Goal: Transaction & Acquisition: Purchase product/service

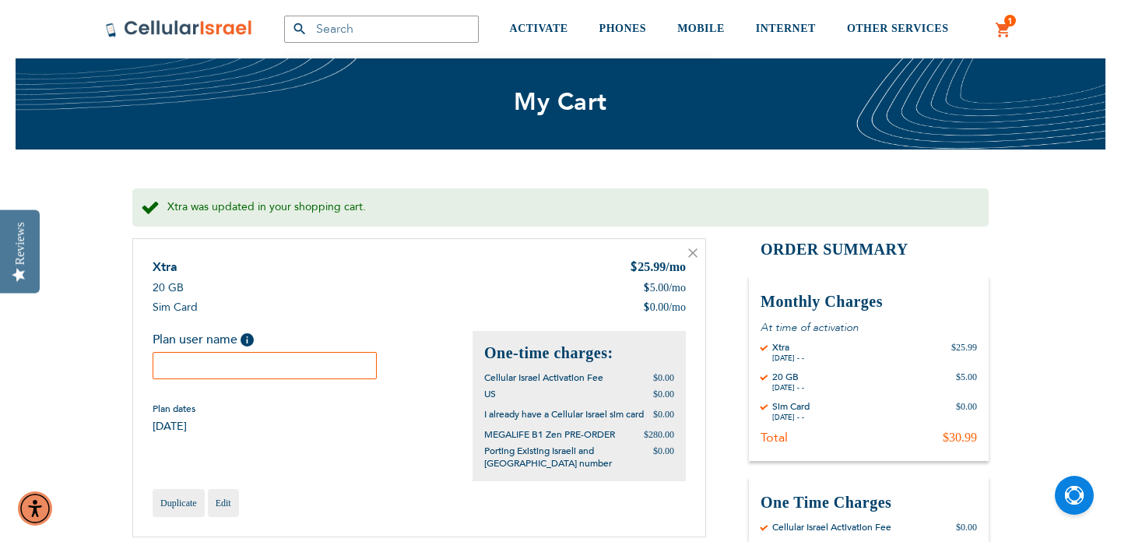
scroll to position [121, 0]
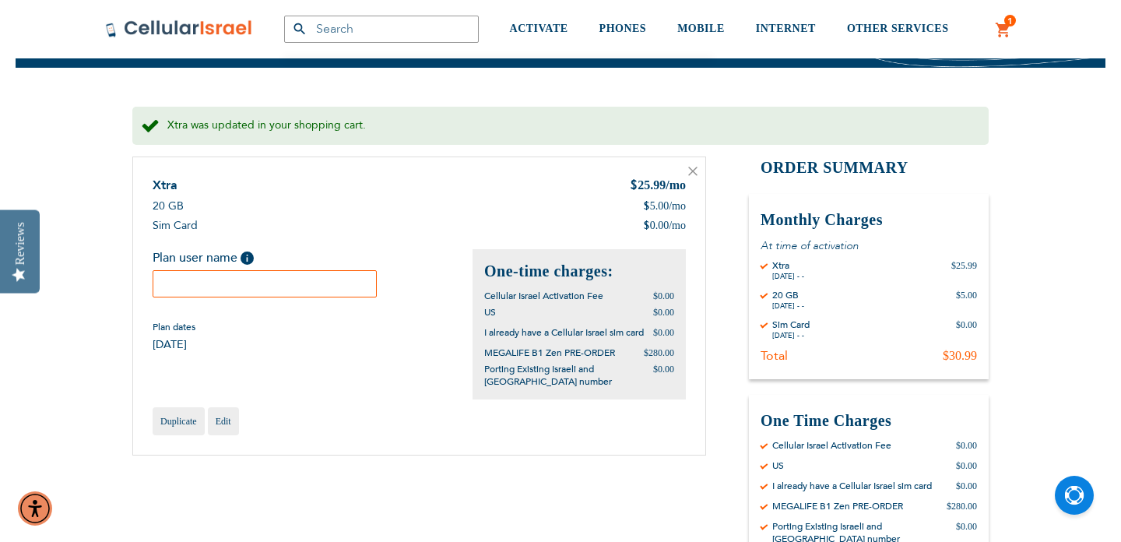
click at [279, 283] on input "text" at bounding box center [265, 283] width 224 height 27
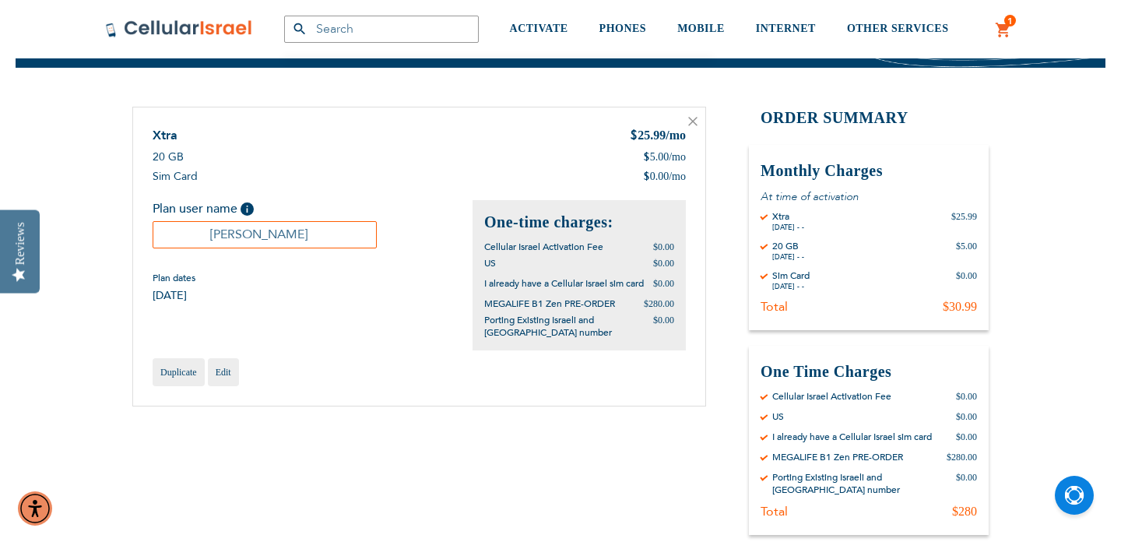
type input "[PERSON_NAME]"
click at [332, 326] on div "Xtra $ 25.99 /mo 20 GB $ 5.00 /mo $ 0.00" at bounding box center [419, 257] width 574 height 300
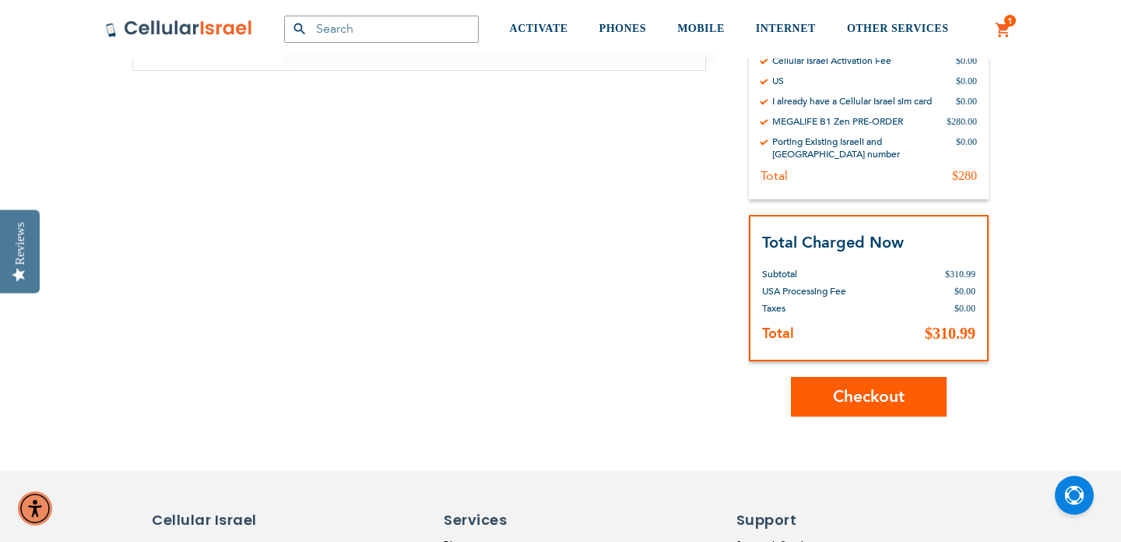
scroll to position [461, 0]
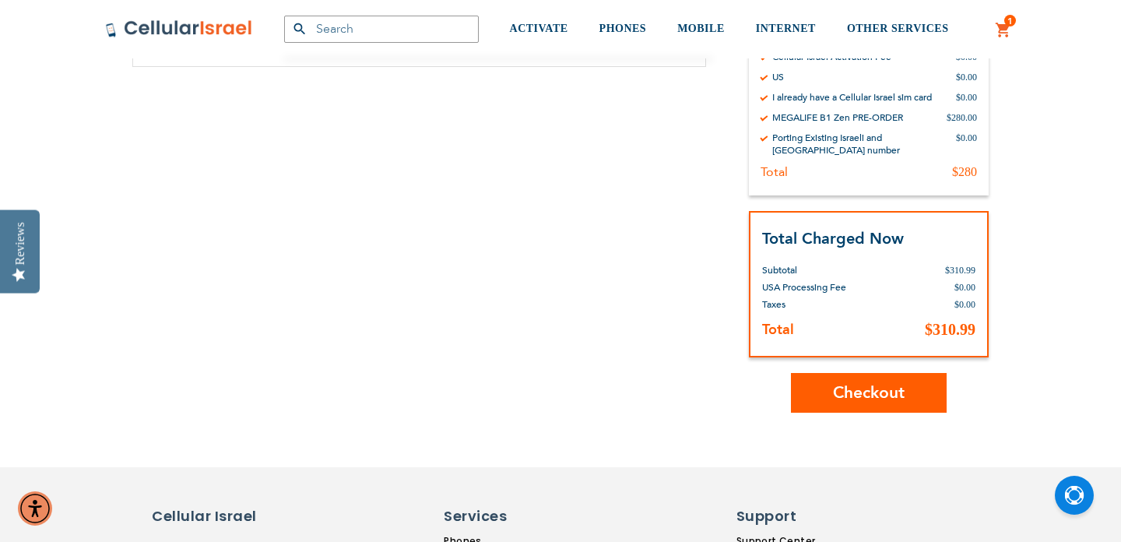
click at [864, 385] on span "Checkout" at bounding box center [869, 393] width 72 height 23
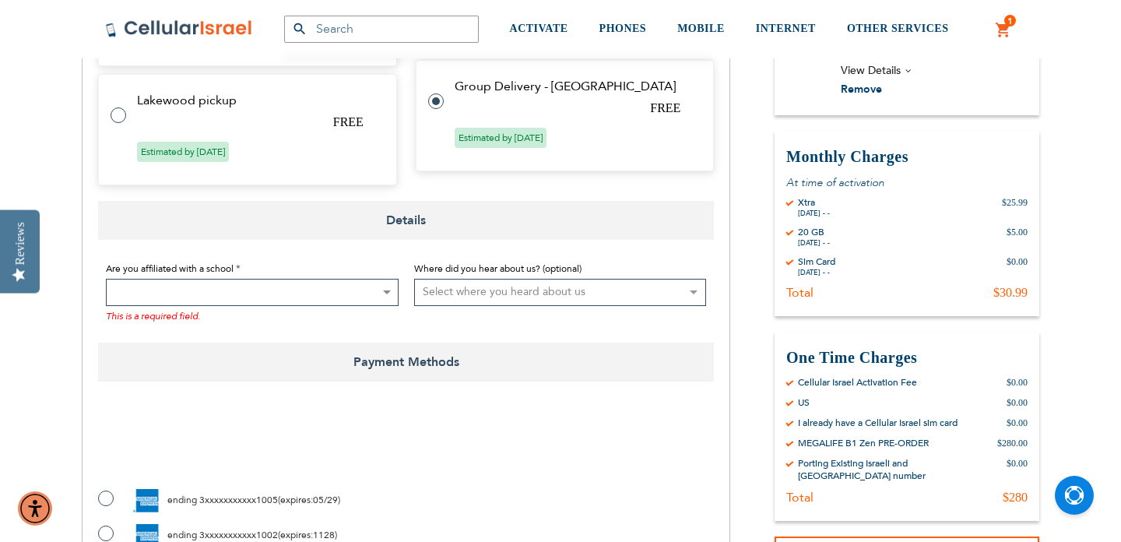
scroll to position [876, 0]
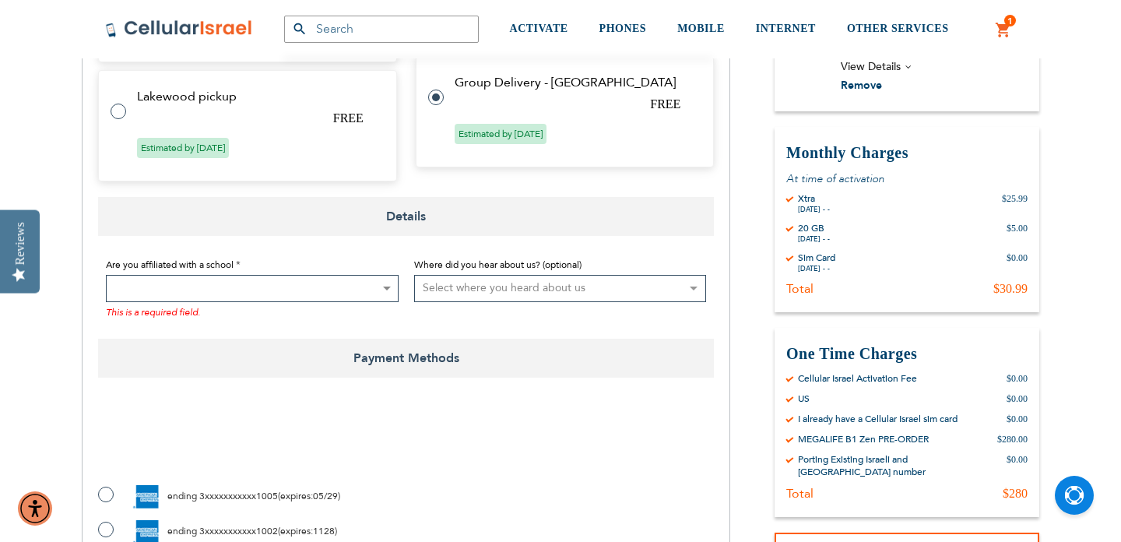
click at [372, 275] on span at bounding box center [252, 288] width 293 height 27
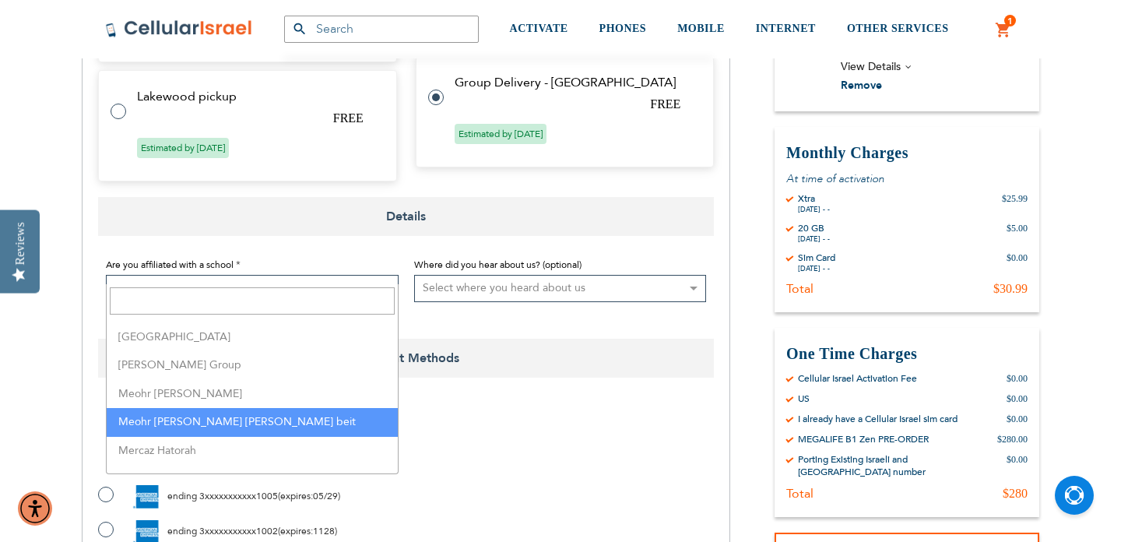
scroll to position [2322, 0]
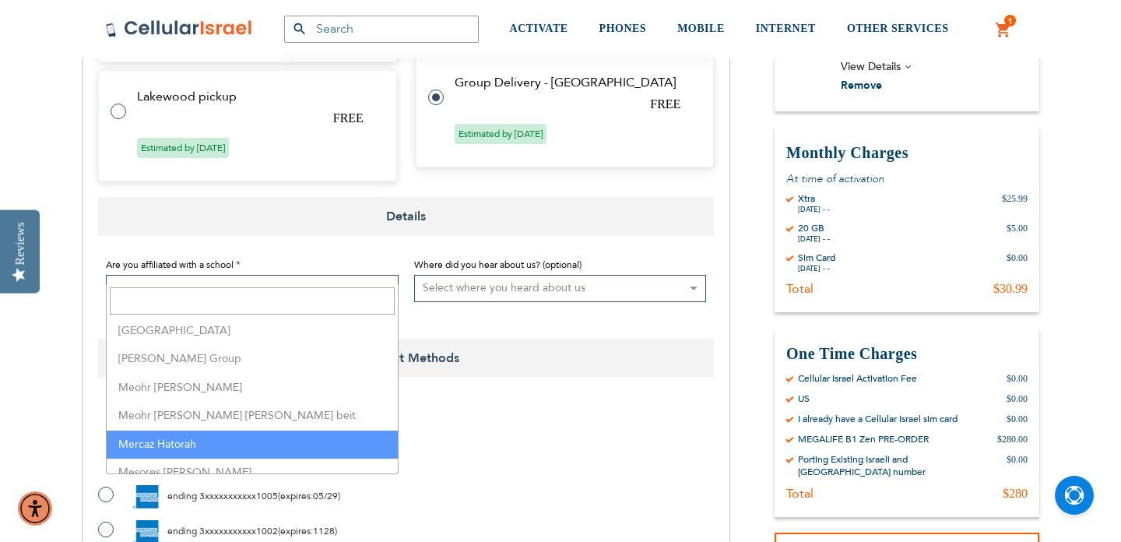
select select "100"
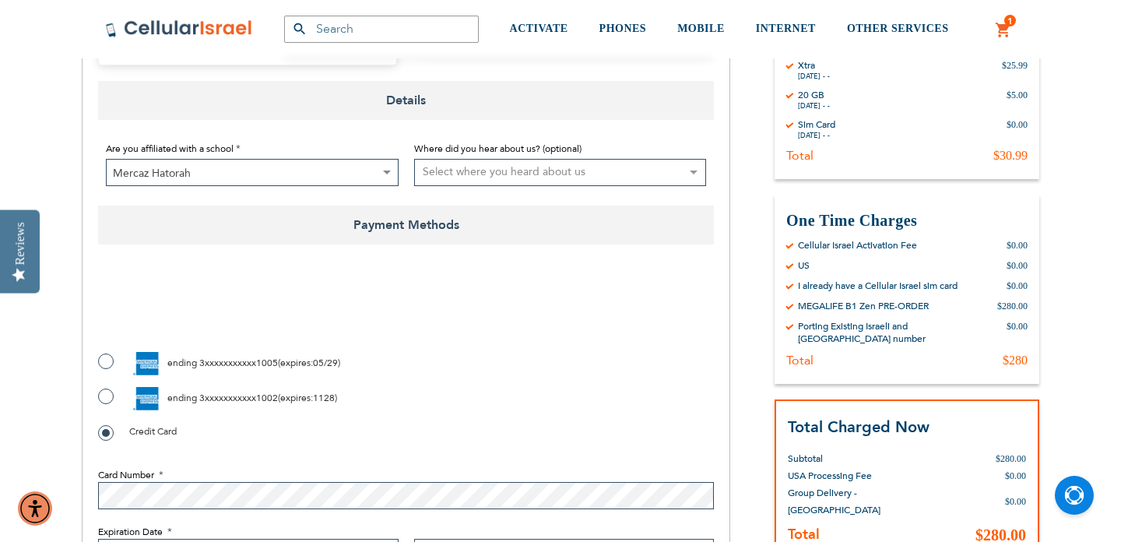
scroll to position [974, 0]
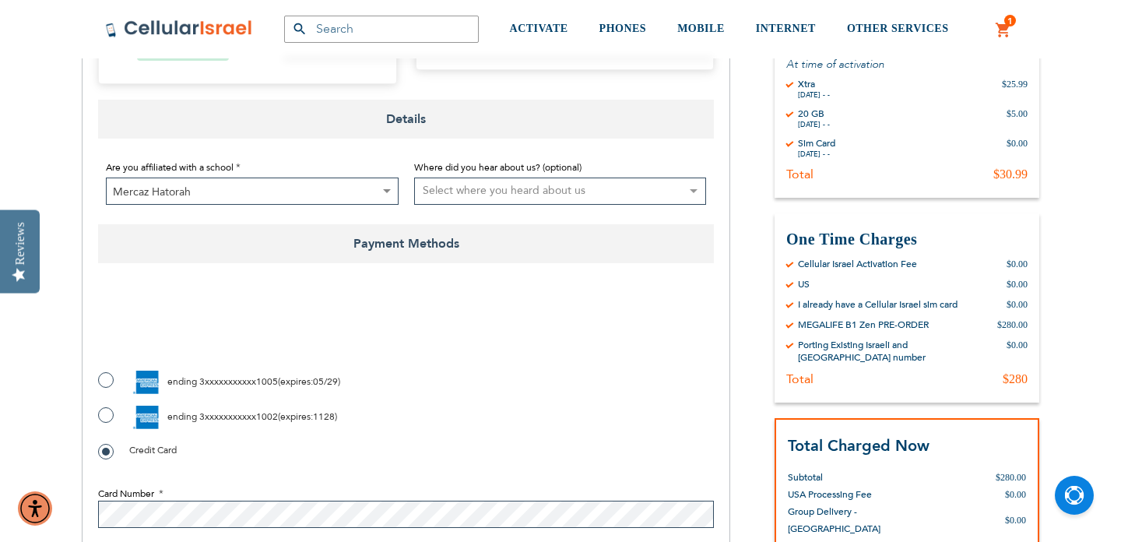
checkbox input "true"
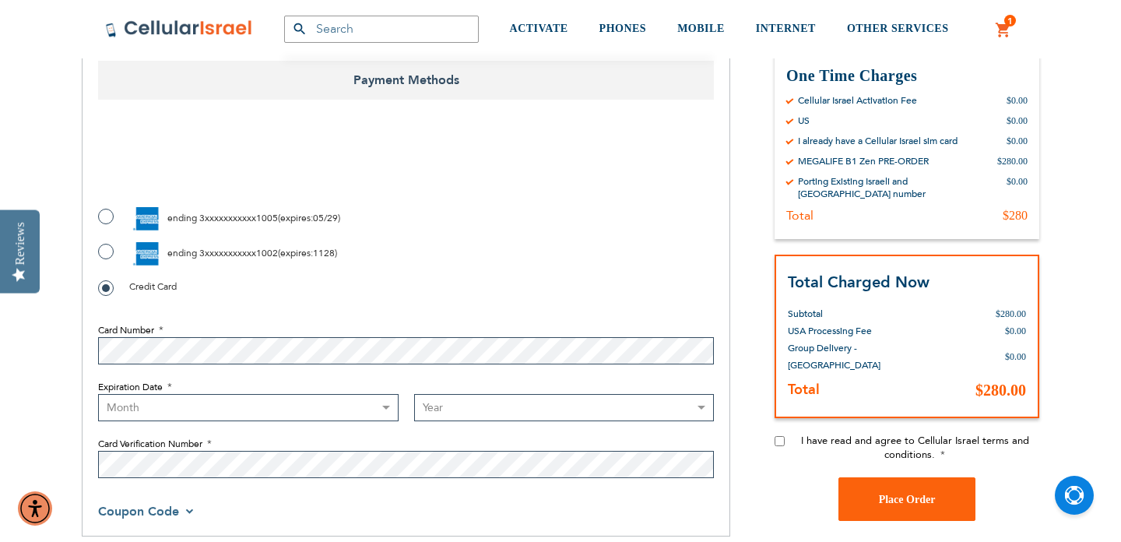
scroll to position [1141, 0]
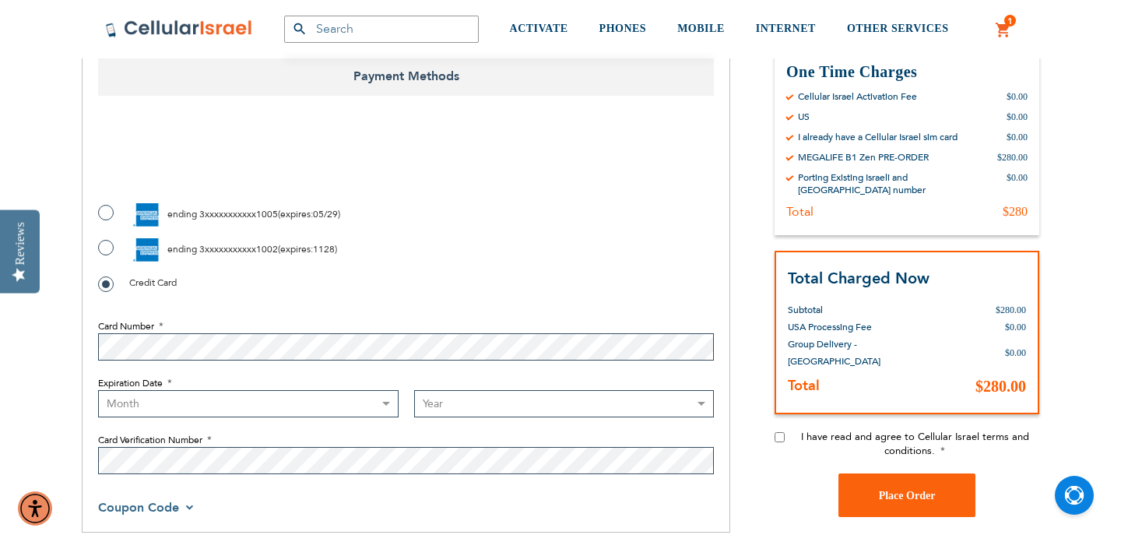
click at [780, 432] on input "I have read and agree to Cellular Israel terms and conditions." at bounding box center [780, 437] width 10 height 10
checkbox input "true"
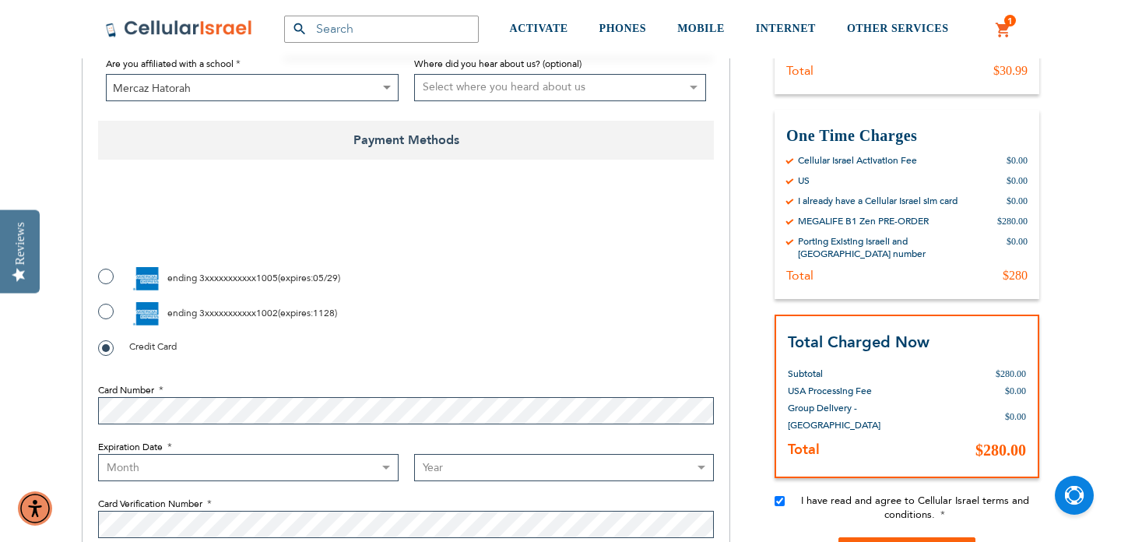
scroll to position [1074, 0]
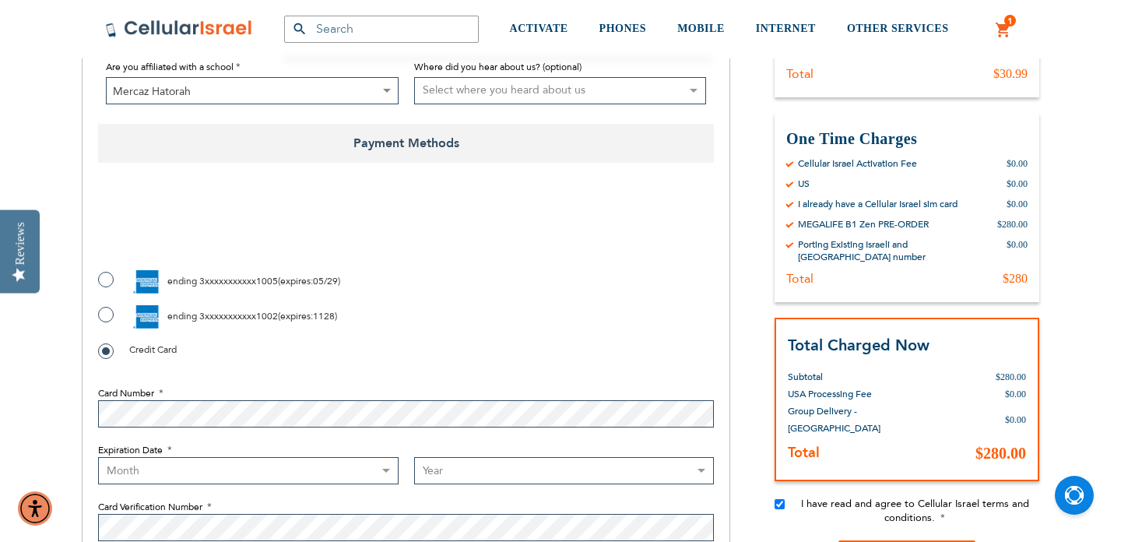
select select "10"
select select "2028"
click at [562, 270] on div "ending 3xxxxxxxxxxx1005 ( expires : 05/29 )" at bounding box center [406, 281] width 616 height 23
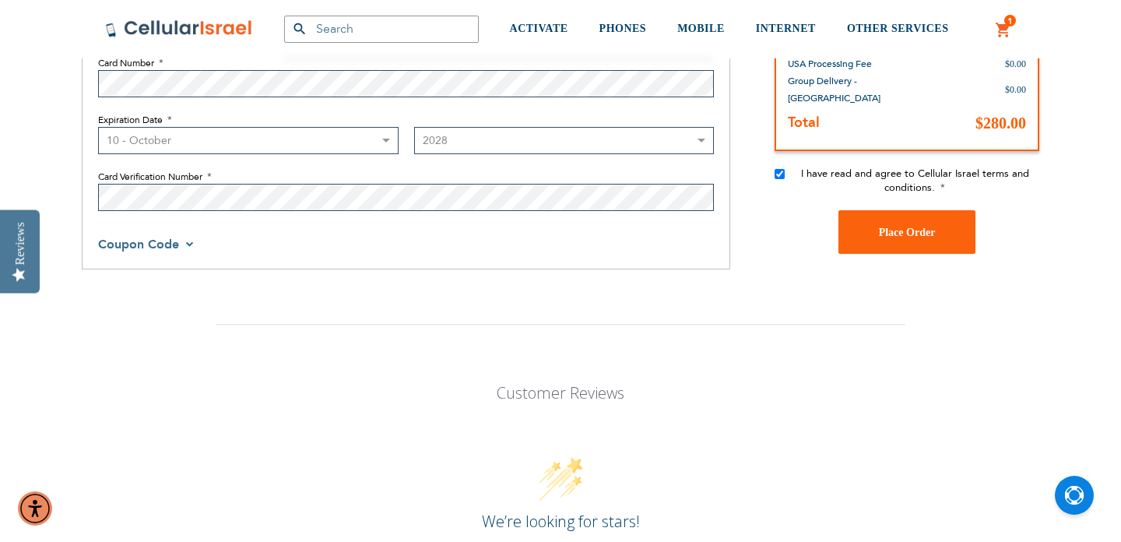
scroll to position [1403, 0]
click at [905, 227] on span "Place Order" at bounding box center [907, 233] width 57 height 12
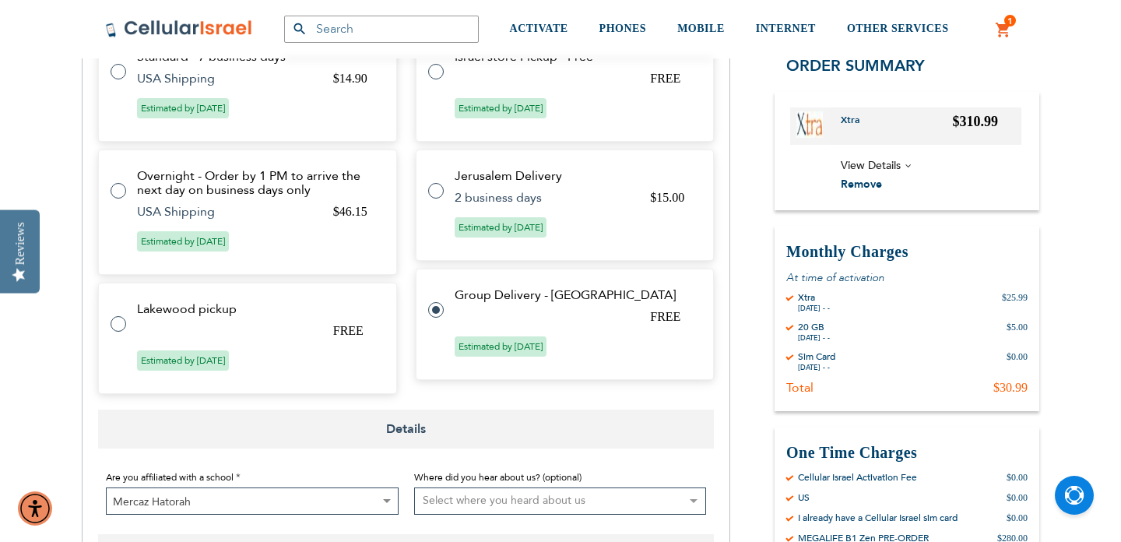
scroll to position [650, 0]
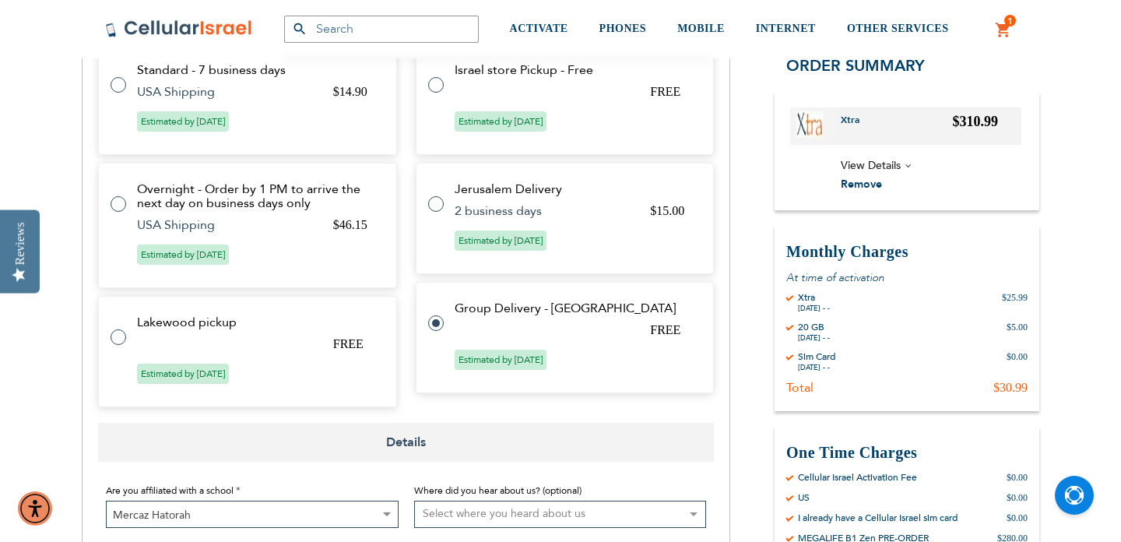
click at [904, 164] on span "View Details" at bounding box center [931, 165] width 181 height 19
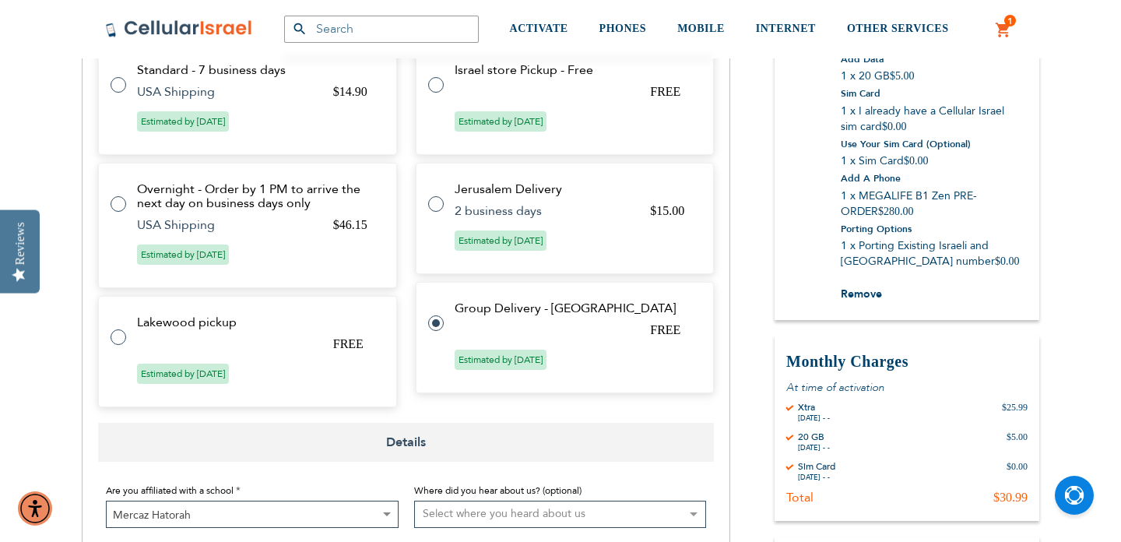
scroll to position [564, 0]
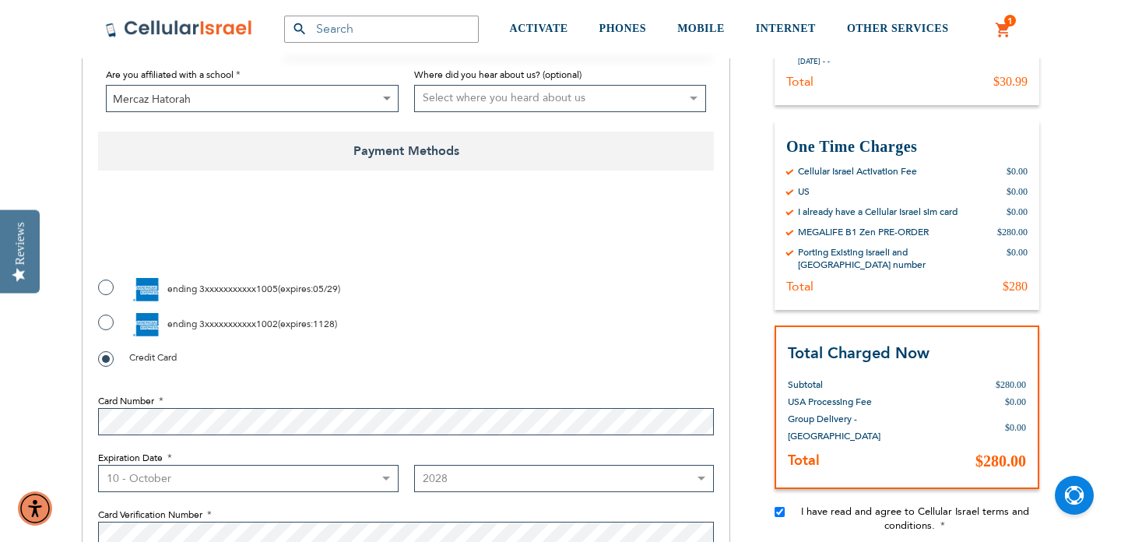
scroll to position [1097, 0]
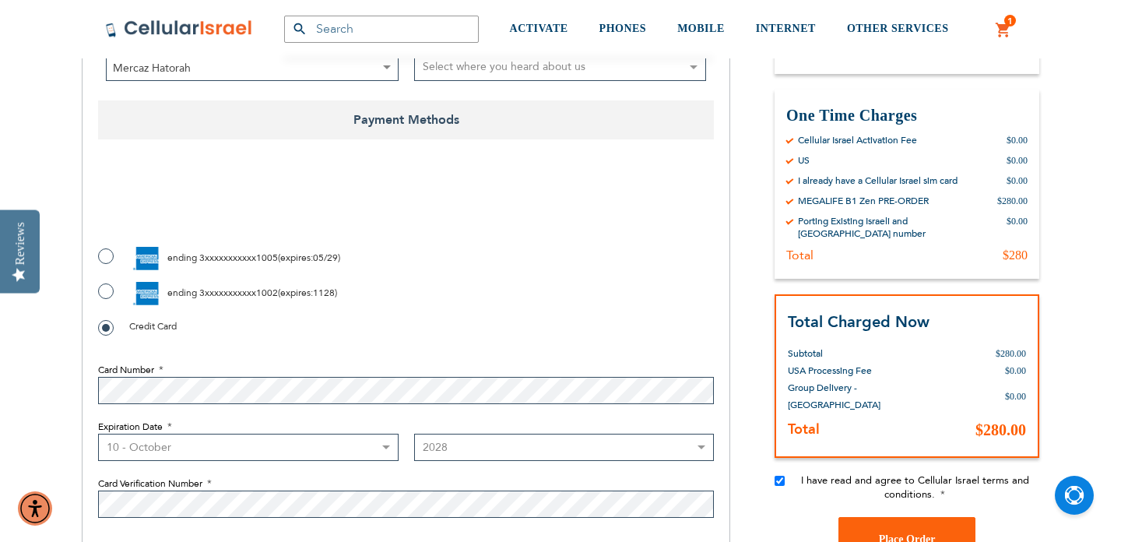
checkbox input "true"
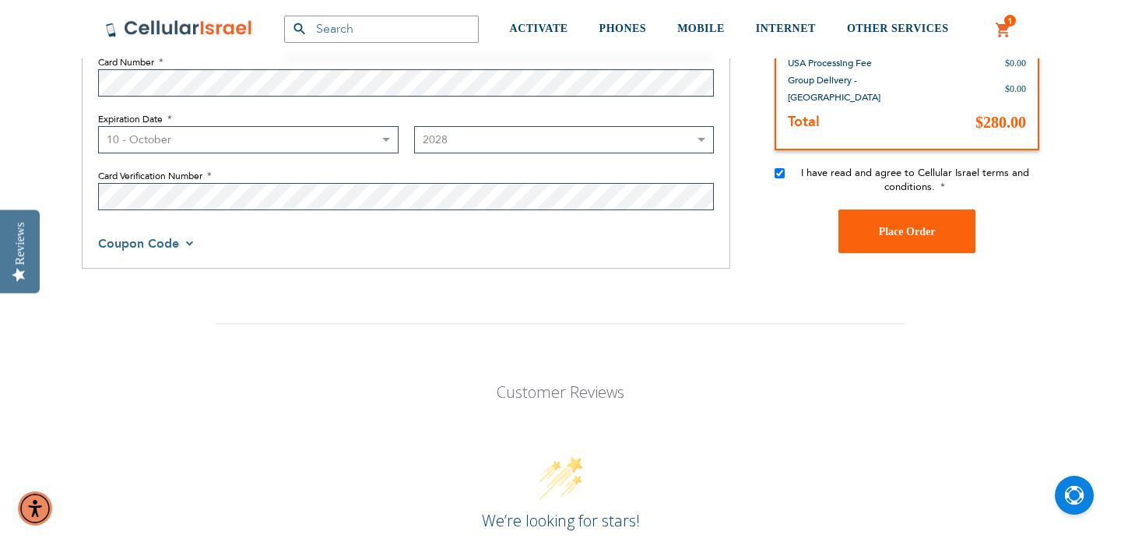
scroll to position [1407, 0]
click at [907, 226] on button "Place Order" at bounding box center [907, 230] width 137 height 44
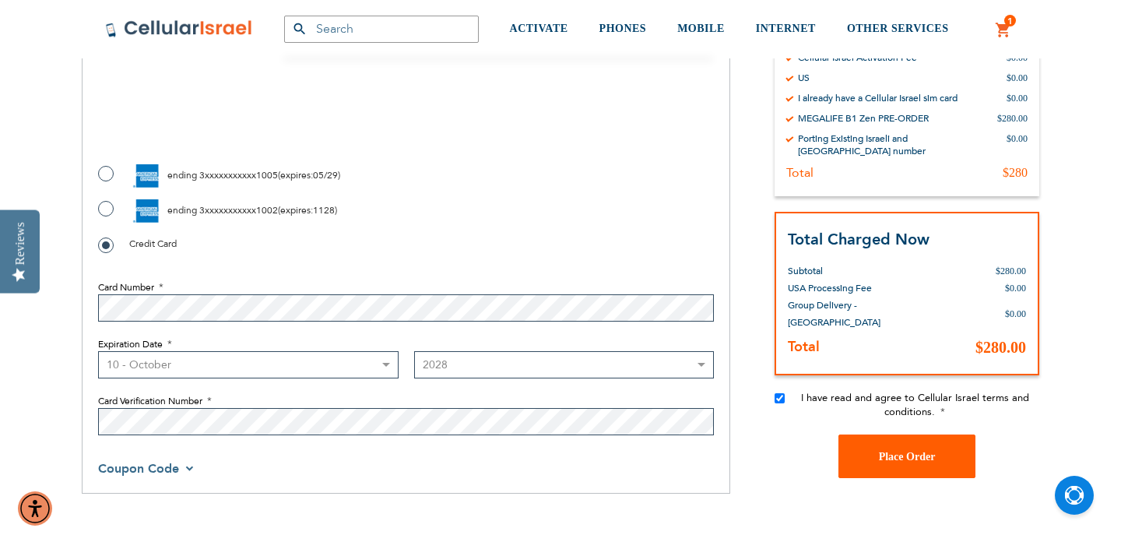
click at [905, 451] on span "Place Order" at bounding box center [907, 457] width 57 height 12
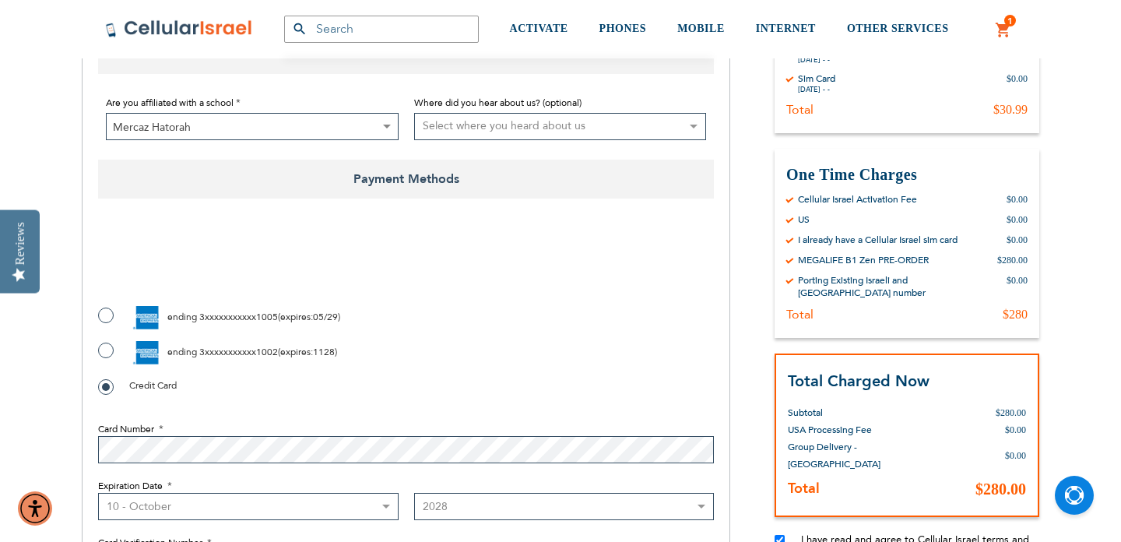
scroll to position [1044, 0]
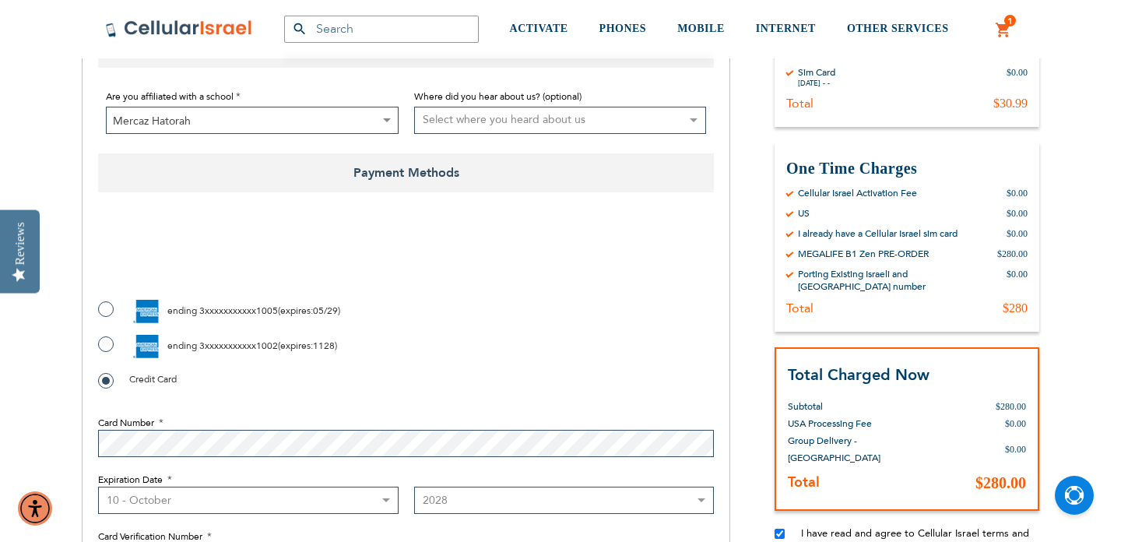
click at [107, 335] on label "ending 3xxxxxxxxxxx1002 ( expires : 1128 )" at bounding box center [217, 346] width 239 height 23
radio input "true"
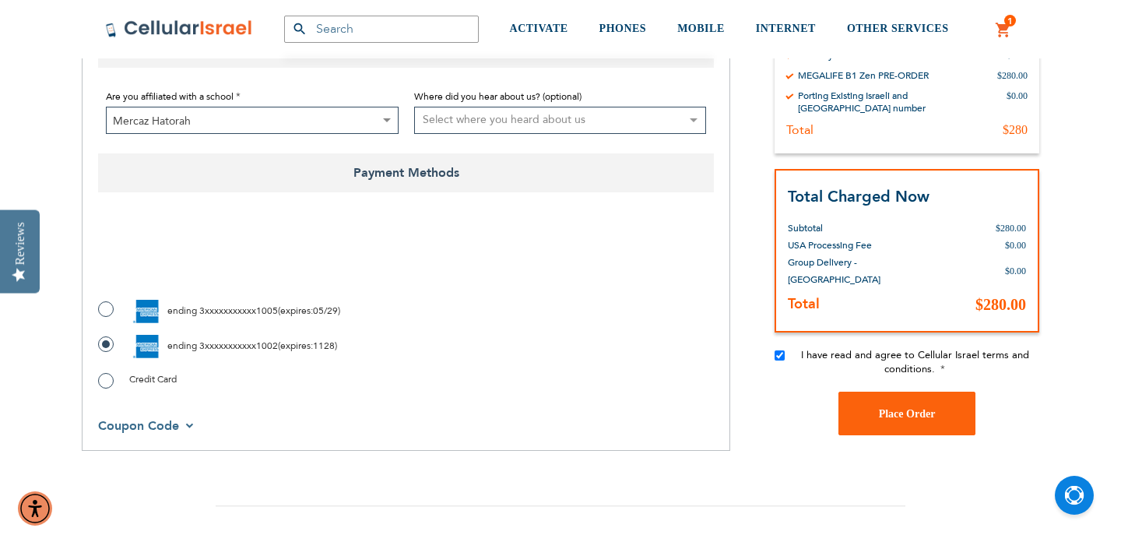
click at [509, 370] on div "Credit Card" at bounding box center [406, 379] width 616 height 19
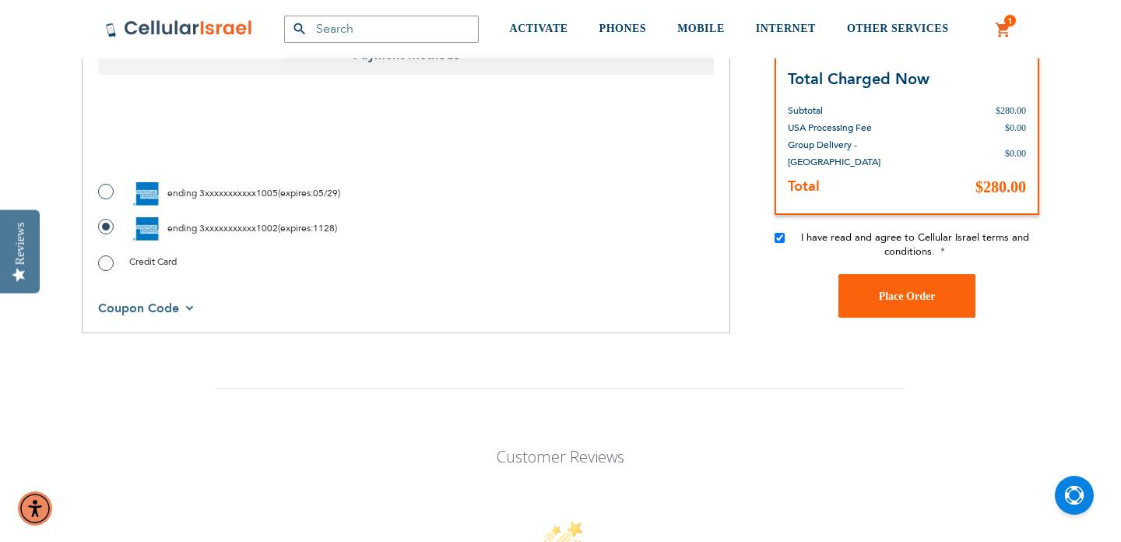
scroll to position [1110, 0]
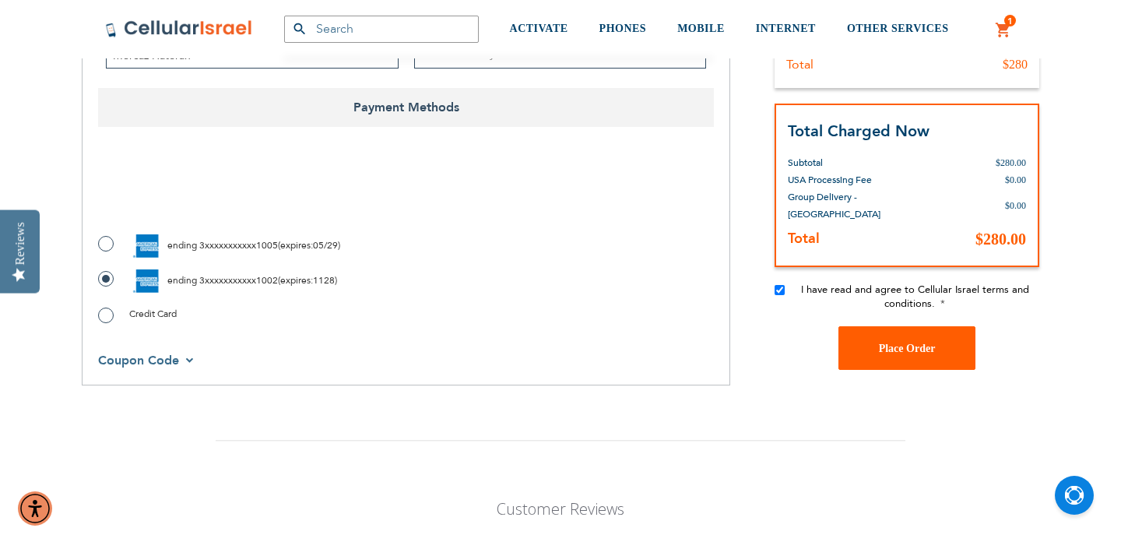
click at [903, 341] on button "Place Order" at bounding box center [907, 348] width 137 height 44
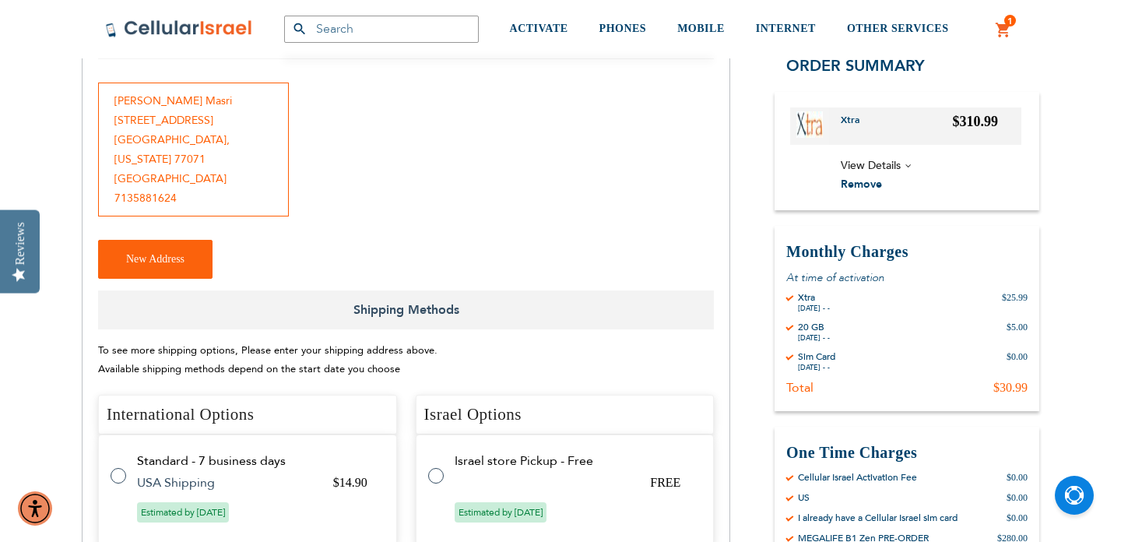
scroll to position [0, 0]
